Goal: Transaction & Acquisition: Purchase product/service

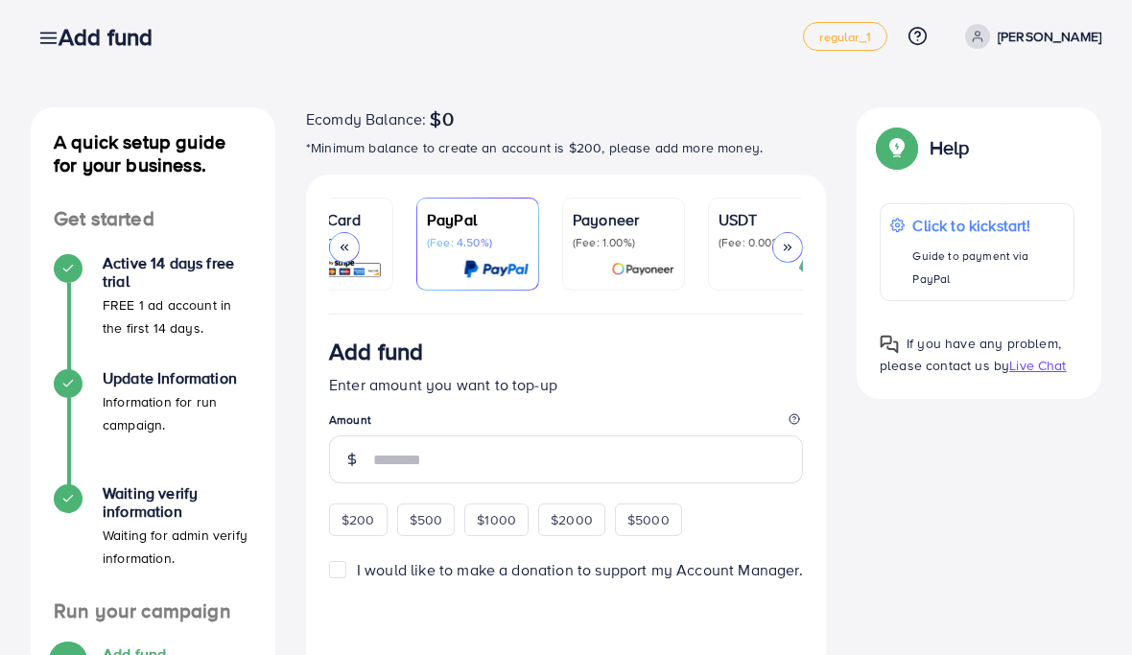
scroll to position [0, 63]
click at [628, 231] on div "Payoneer (Fee: 1.00%)" at bounding box center [619, 229] width 102 height 42
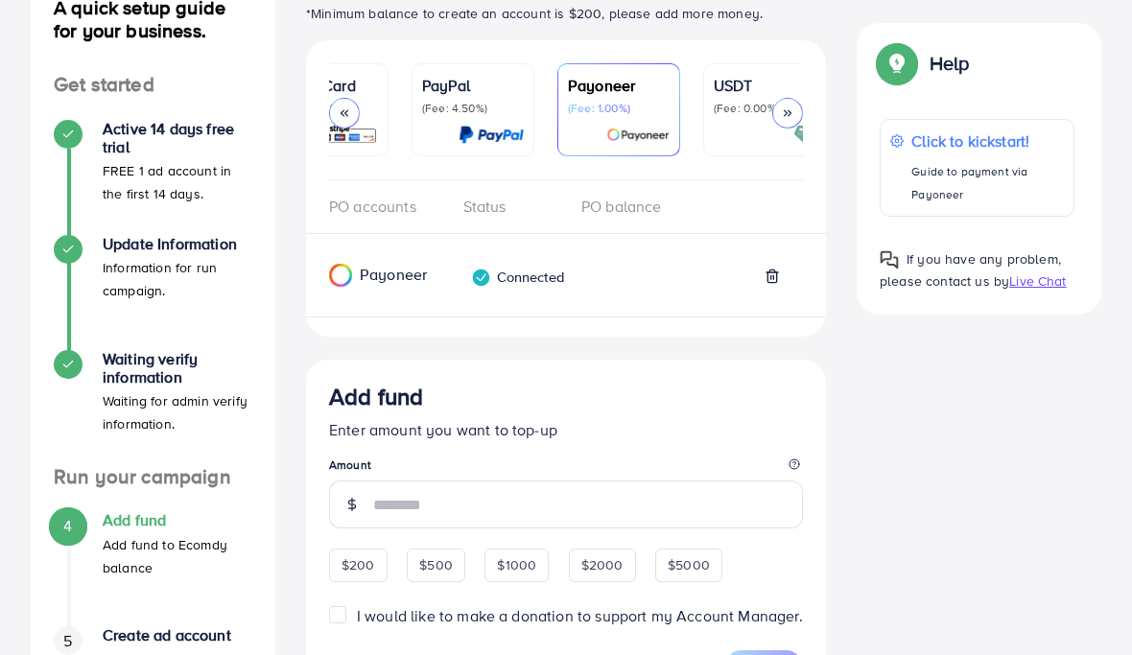
scroll to position [364, 0]
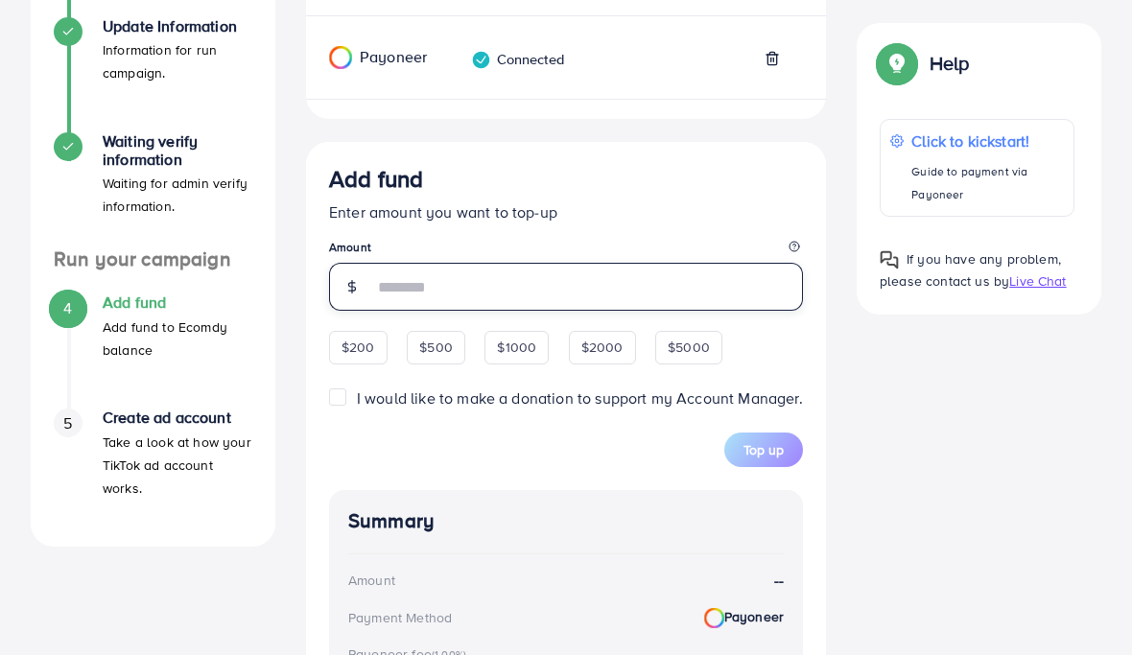
click at [456, 270] on input "number" at bounding box center [588, 287] width 430 height 48
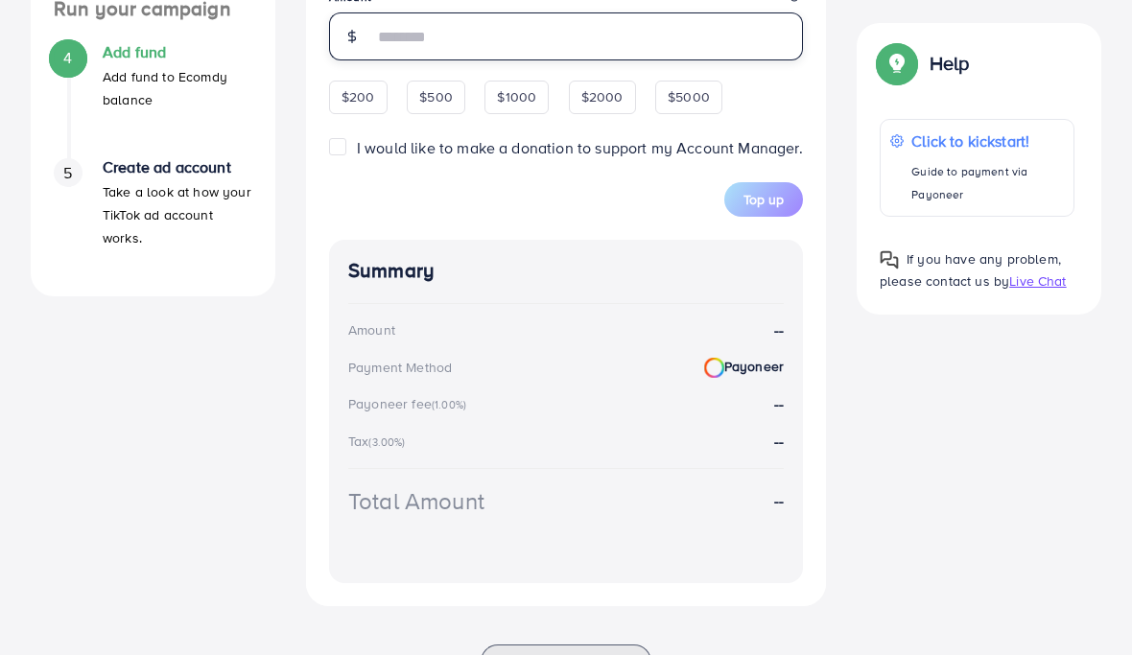
scroll to position [613, 0]
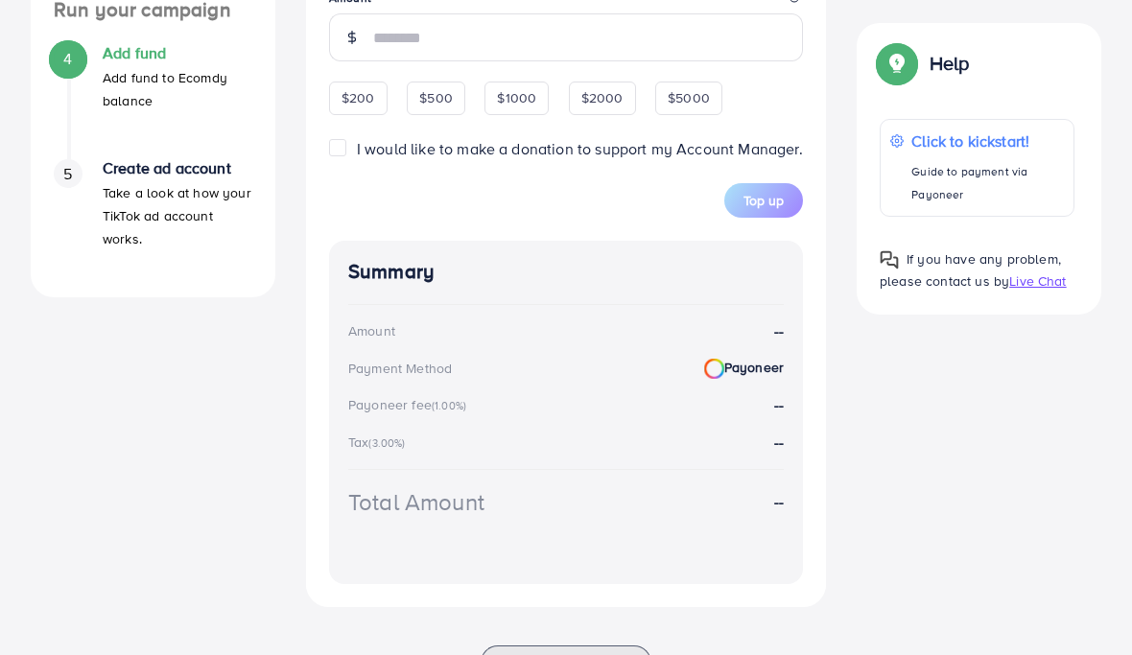
click at [352, 93] on span "Add fund Enter amount you want to top-up Amount $200 $500 $1000 $2000 $5000 I w…" at bounding box center [566, 67] width 474 height 302
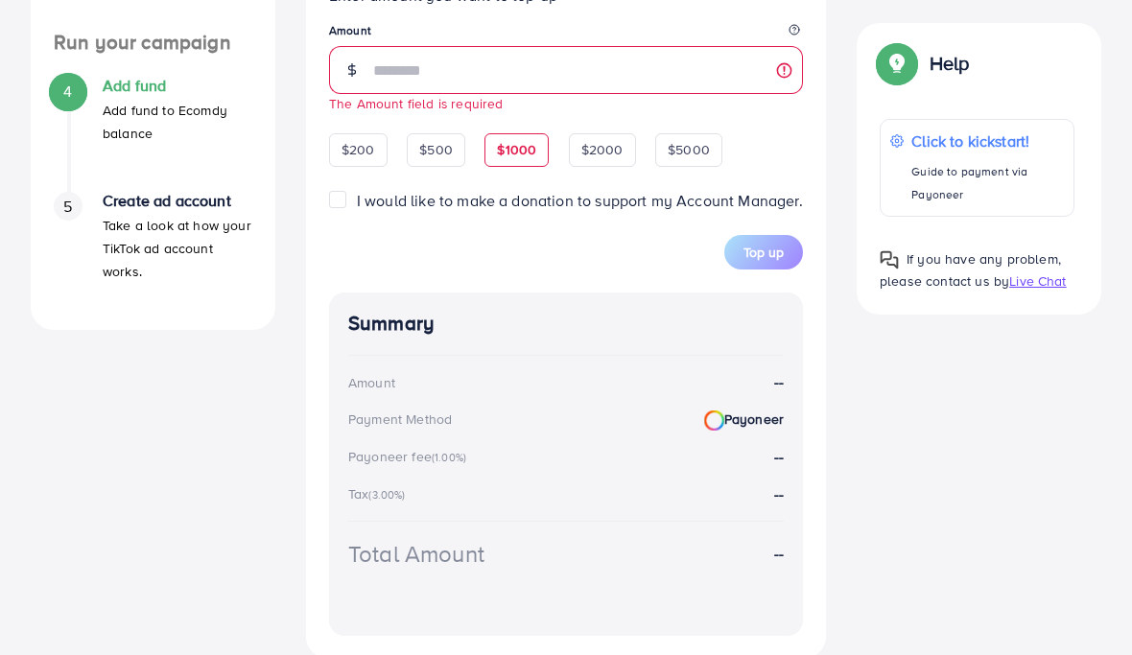
scroll to position [580, 0]
click at [358, 154] on span "$200" at bounding box center [359, 150] width 34 height 19
type input "***"
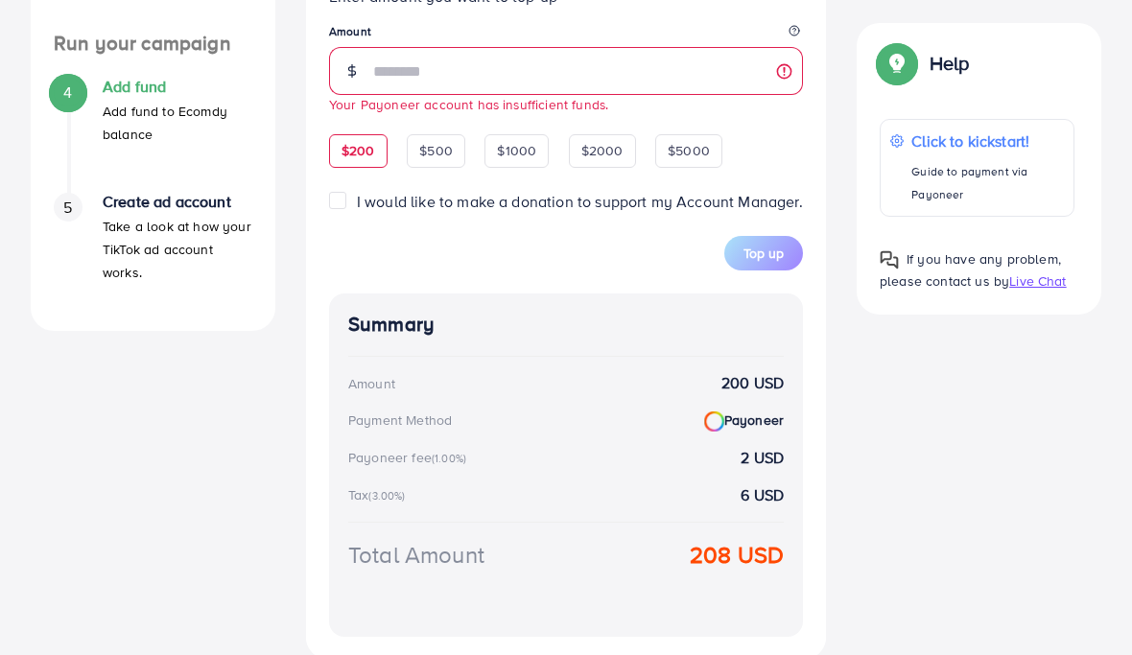
click at [503, 307] on div "Summary Amount 200 USD Payment Method Payoneer Payoneer fee (1.00%) 2 USD Tax (…" at bounding box center [566, 466] width 474 height 344
click at [395, 211] on span "I would like to make a donation to support my Account Manager." at bounding box center [580, 201] width 446 height 21
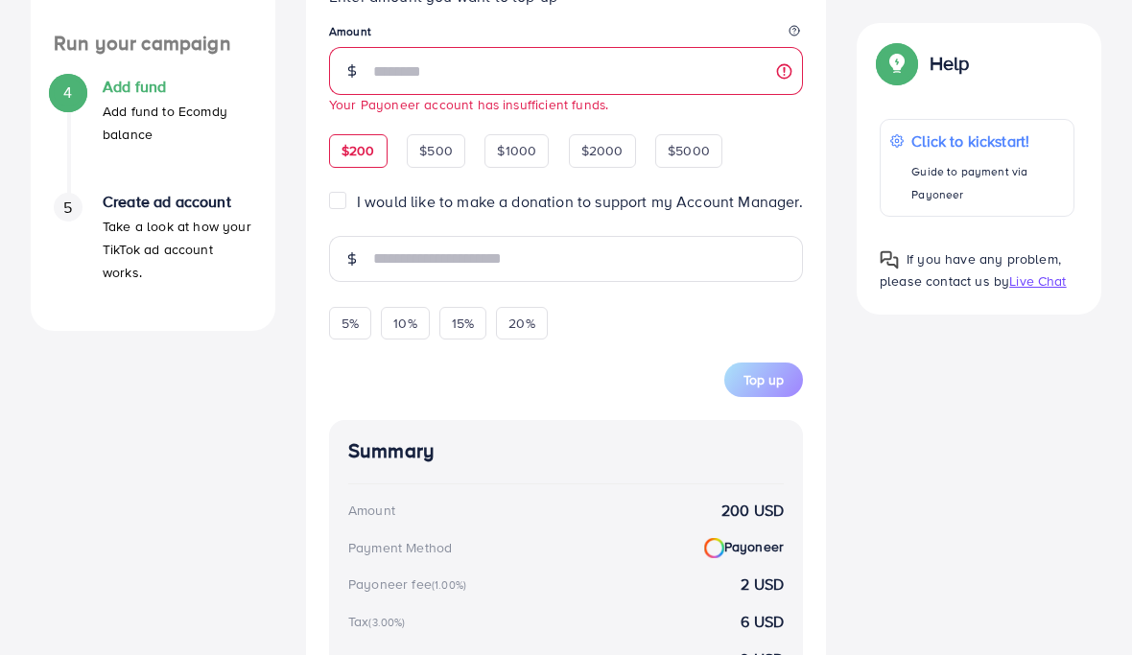
click at [357, 212] on label "I would like to make a donation to support my Account Manager." at bounding box center [580, 202] width 446 height 22
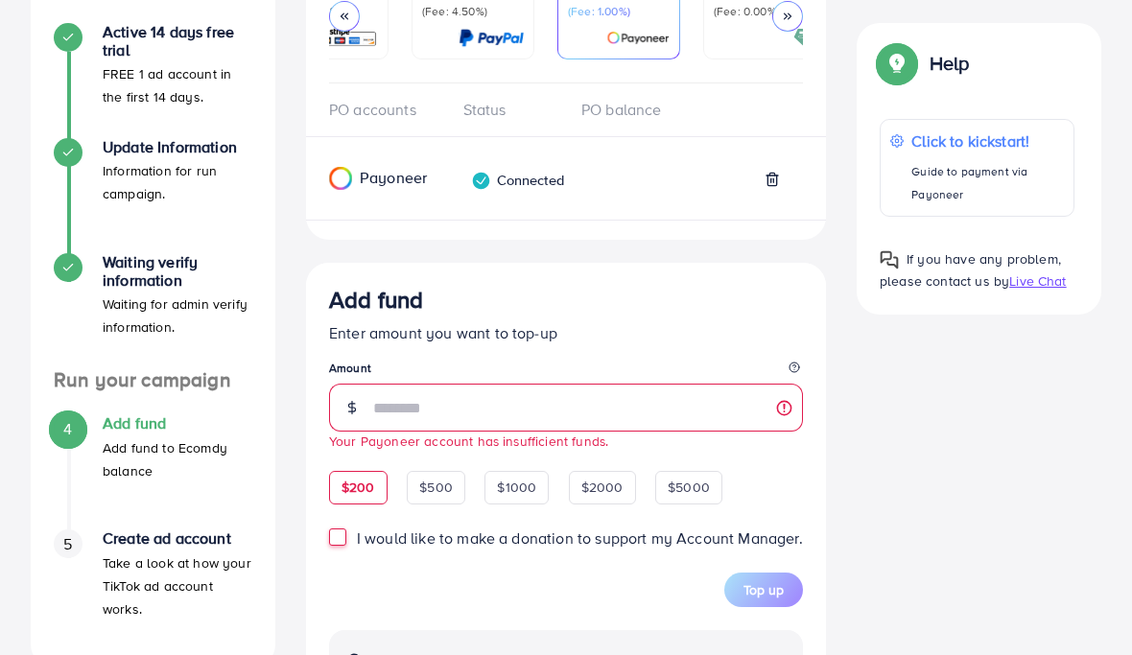
scroll to position [157, 0]
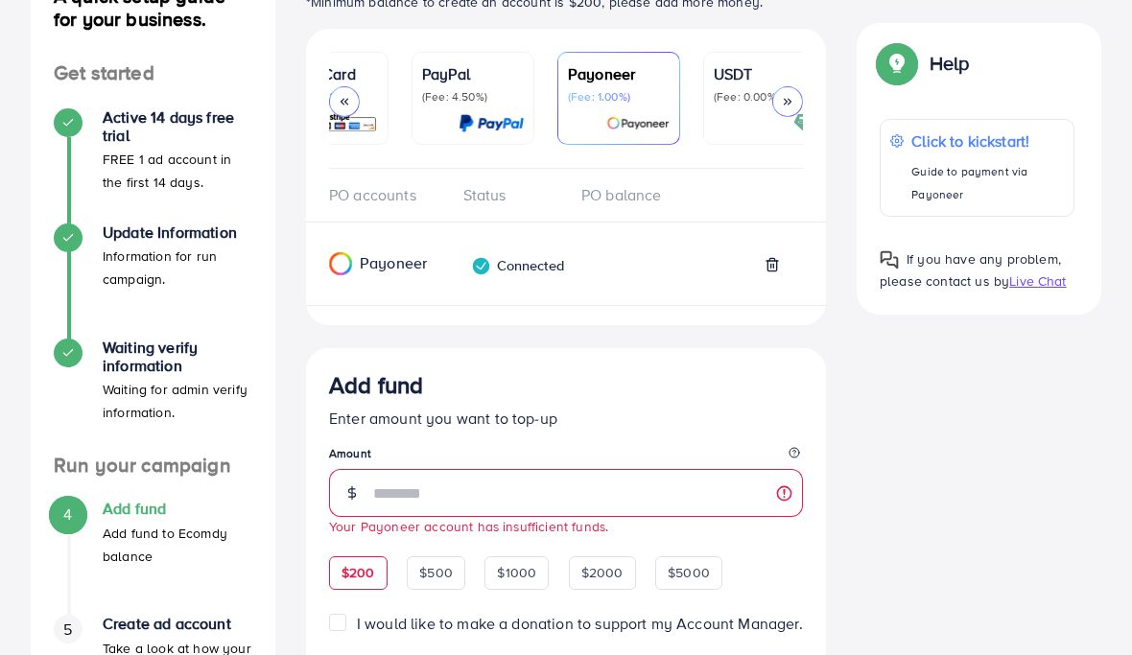
click at [469, 205] on div "Status" at bounding box center [507, 195] width 119 height 22
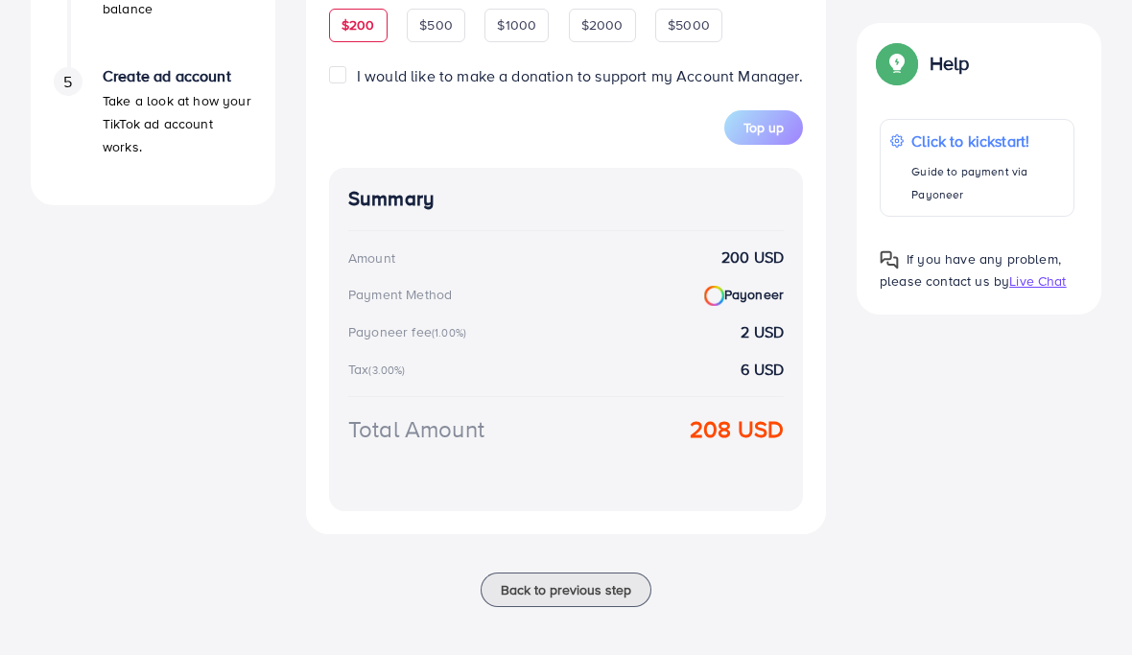
scroll to position [715, 0]
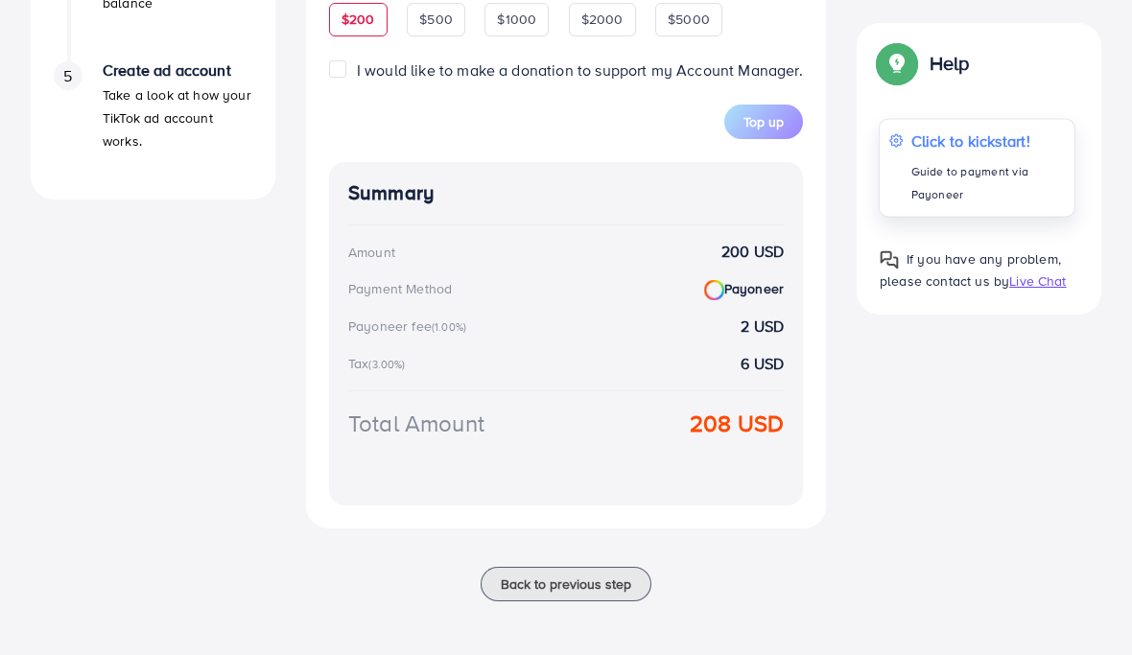
click at [933, 143] on p "Click to kickstart!" at bounding box center [989, 141] width 154 height 23
